Goal: Information Seeking & Learning: Find specific fact

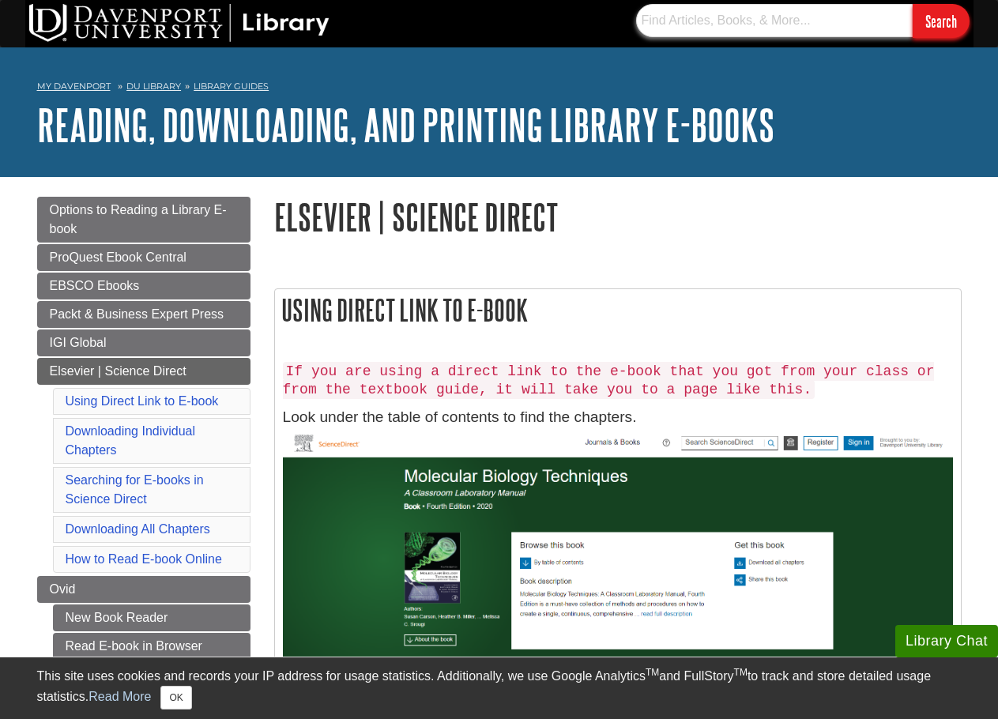
click at [762, 8] on input "text" at bounding box center [774, 20] width 277 height 33
paste input "Chapter 10 - Coupled tensor decompositions for data fusion"
type input "Chapter 10 - Coupled tensor decompositions for data fusion"
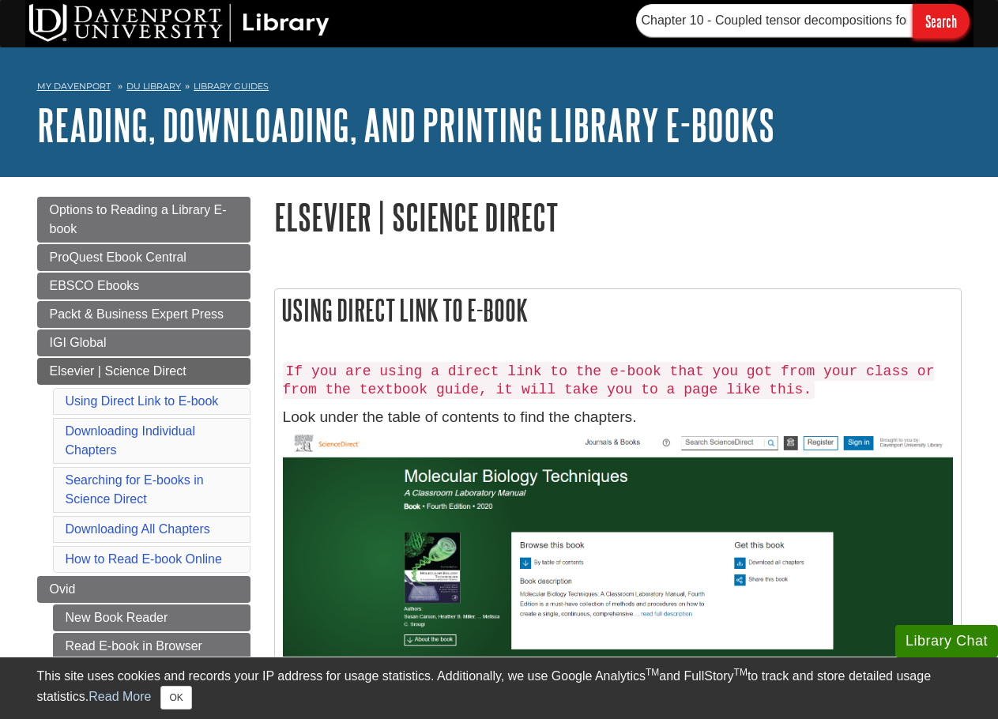
click at [934, 17] on input "Search" at bounding box center [941, 21] width 57 height 34
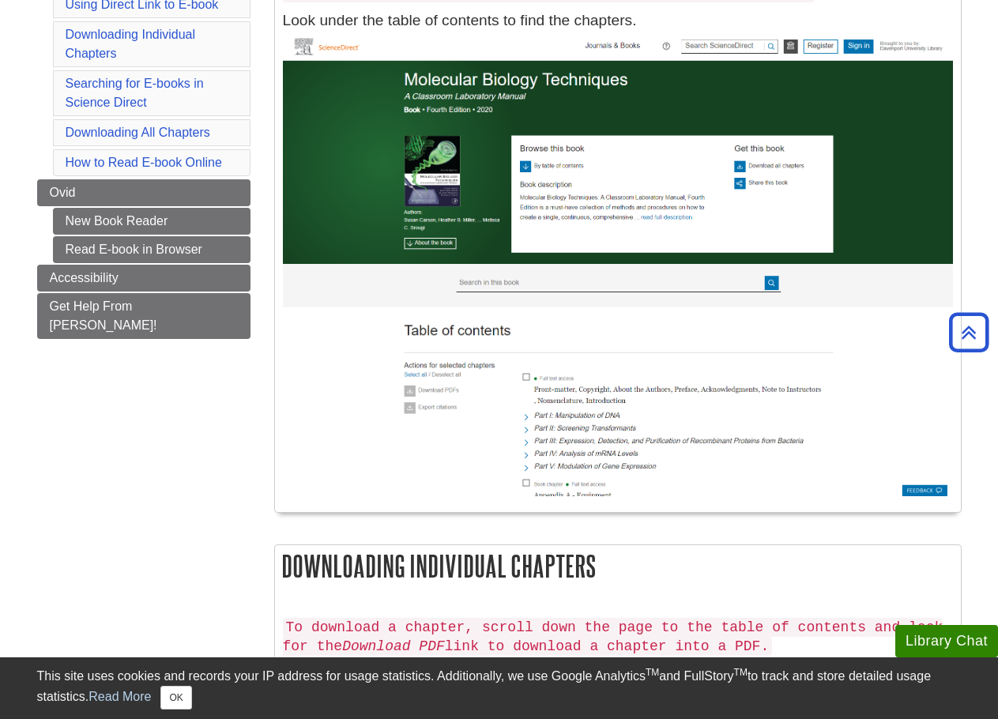
scroll to position [237, 0]
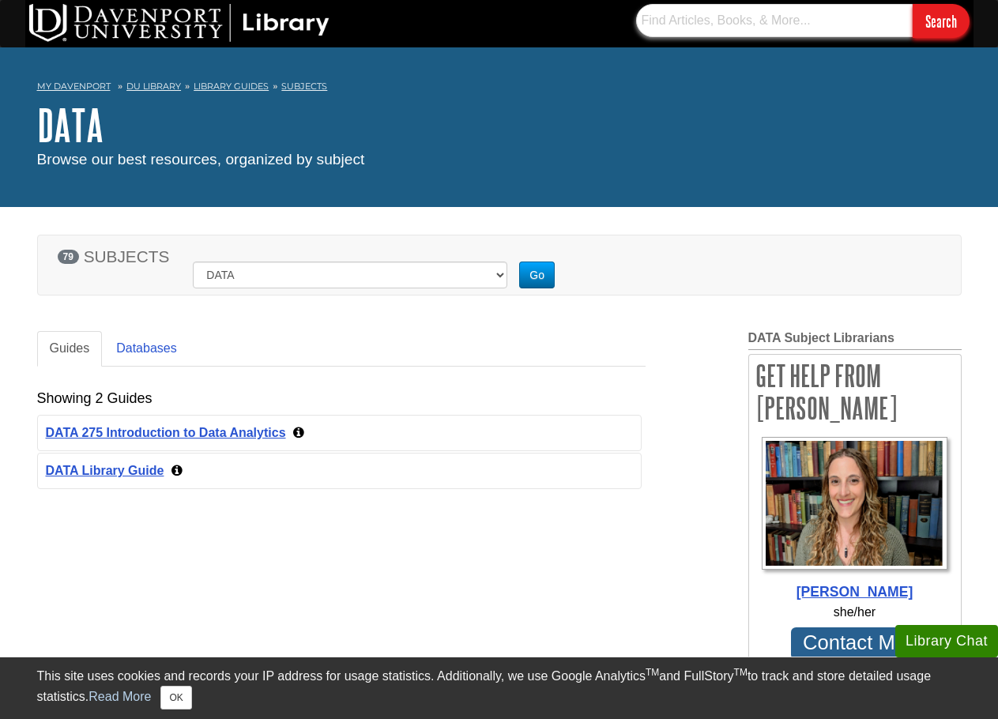
click at [689, 28] on input "text" at bounding box center [774, 20] width 277 height 33
paste input "Chapter 10 - Coupled tensor decompositions for data fusion"
type input "Chapter 10 - Coupled tensor decompositions for data fusion"
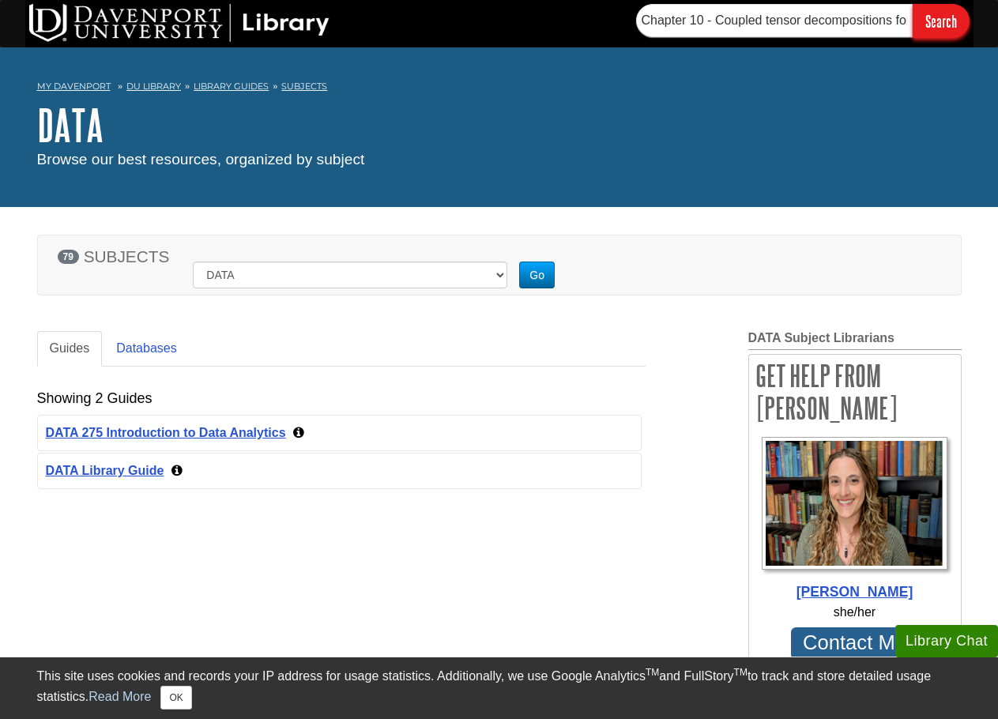
click at [948, 13] on input "Search" at bounding box center [941, 21] width 57 height 34
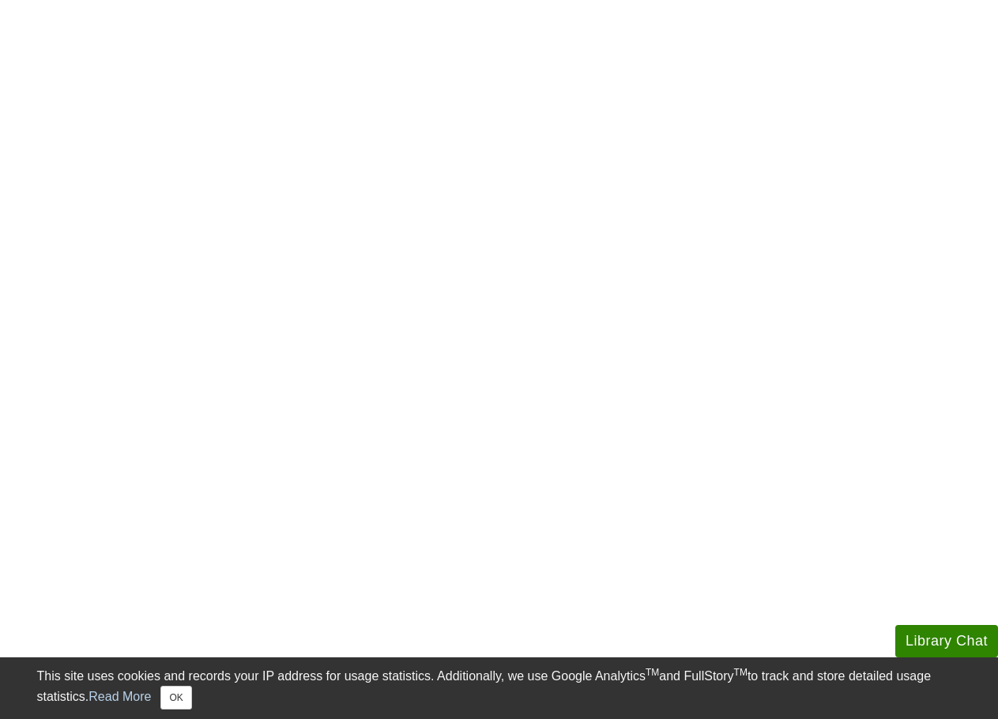
scroll to position [316, 0]
